Goal: Task Accomplishment & Management: Manage account settings

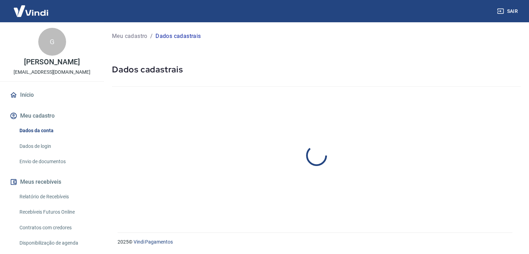
select select "SP"
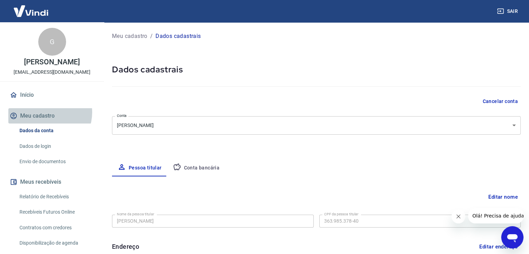
click at [46, 112] on button "Meu cadastro" at bounding box center [51, 115] width 87 height 15
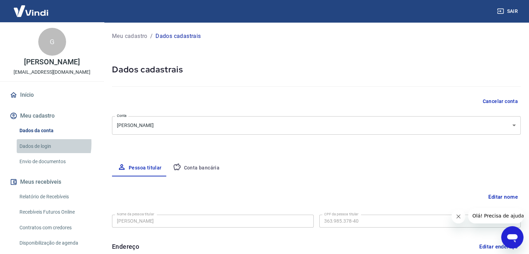
click at [32, 143] on link "Dados de login" at bounding box center [56, 146] width 79 height 14
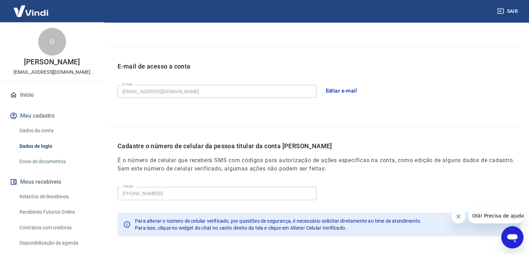
scroll to position [162, 0]
click at [35, 94] on link "Início" at bounding box center [51, 94] width 87 height 15
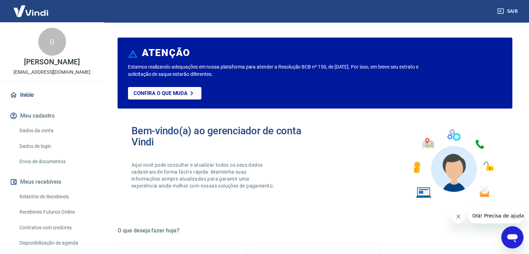
click at [36, 10] on img at bounding box center [30, 10] width 45 height 21
click at [24, 9] on img at bounding box center [30, 10] width 45 height 21
click at [29, 97] on link "Início" at bounding box center [51, 94] width 87 height 15
click at [37, 136] on link "Dados da conta" at bounding box center [56, 130] width 79 height 14
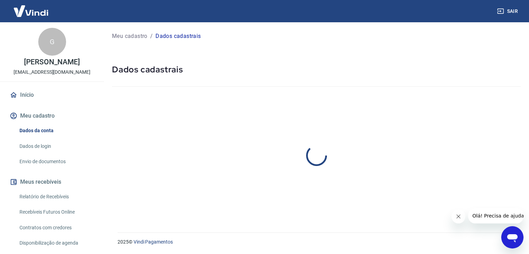
select select "SP"
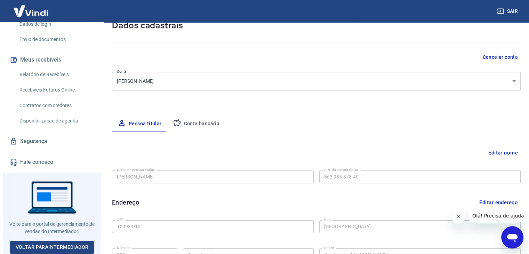
scroll to position [46, 0]
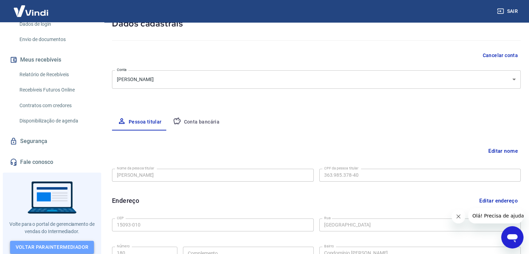
click at [61, 244] on link "Voltar para Intermediador" at bounding box center [52, 247] width 84 height 13
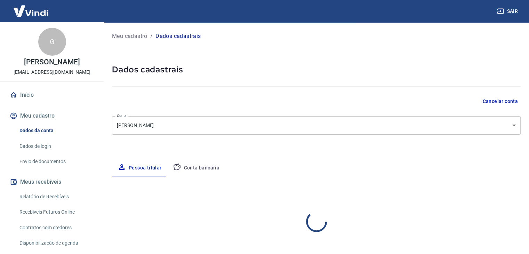
select select "SP"
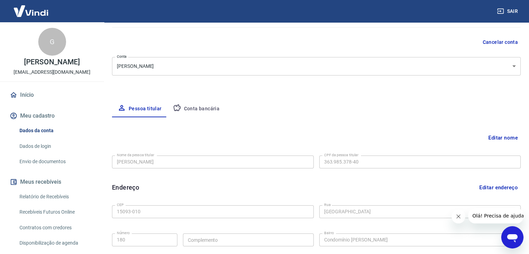
scroll to position [70, 0]
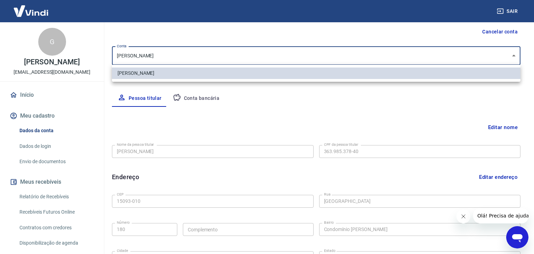
click at [511, 56] on body "Sair G Gabriela oliveira gabis_b@hotmail.com Início Meu cadastro Dados da conta…" at bounding box center [267, 57] width 534 height 254
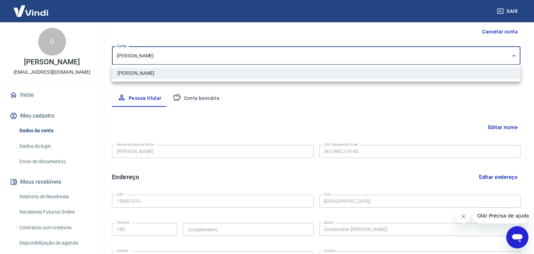
click at [510, 56] on div at bounding box center [267, 127] width 534 height 254
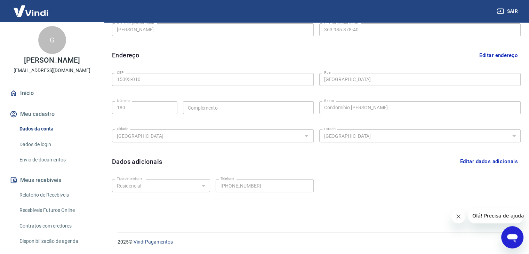
scroll to position [0, 0]
